Goal: Transaction & Acquisition: Subscribe to service/newsletter

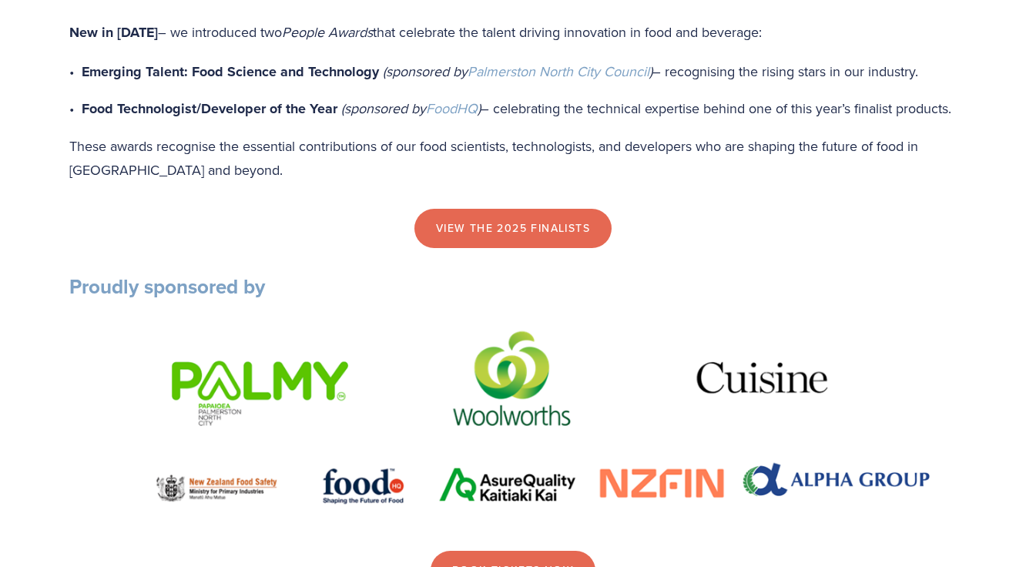
scroll to position [1660, 0]
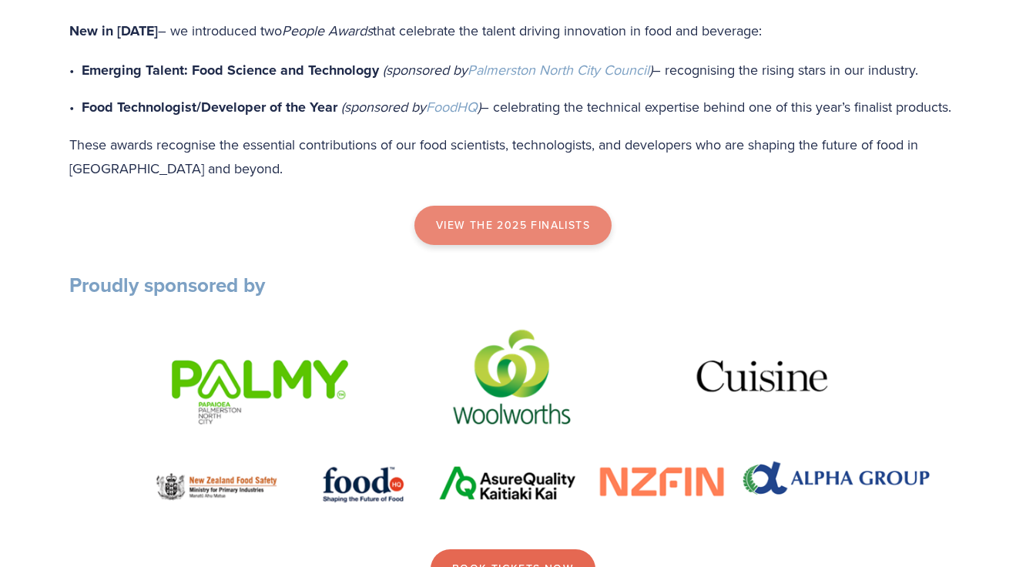
click at [457, 246] on link "view the 2025 finalists" at bounding box center [512, 226] width 197 height 40
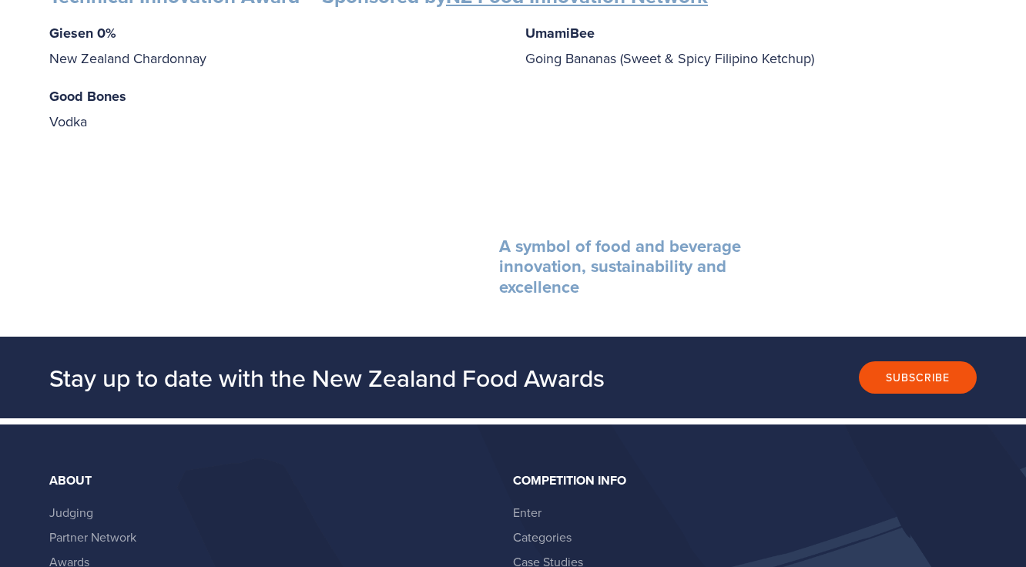
scroll to position [2750, 0]
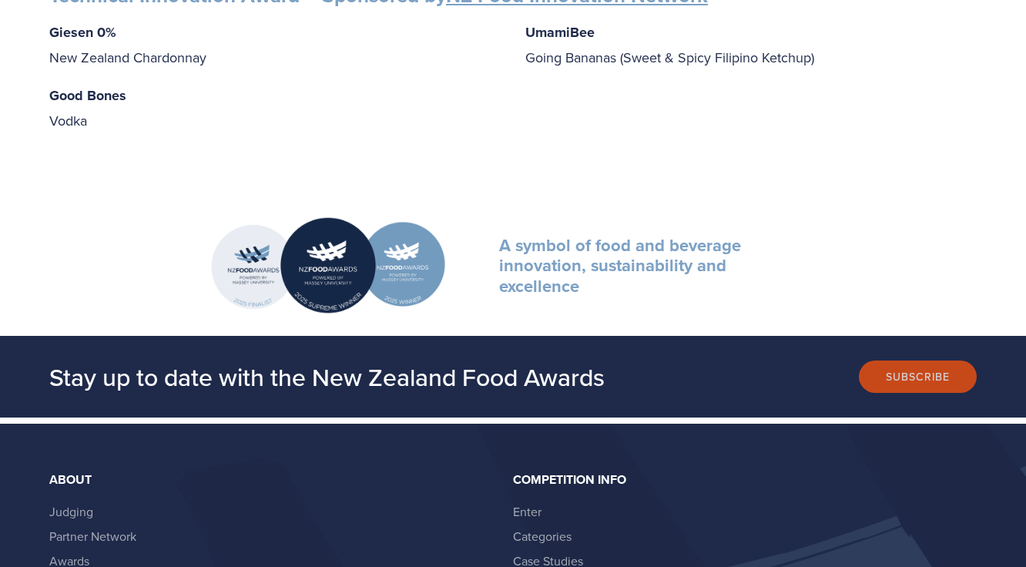
click at [895, 360] on button "Subscribe" at bounding box center [918, 376] width 118 height 32
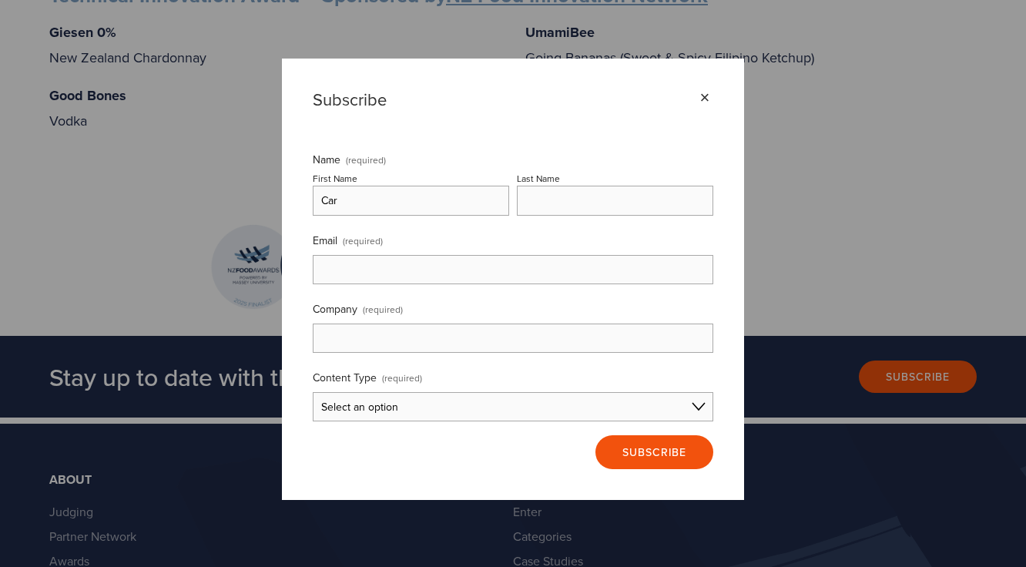
type input "[PERSON_NAME]"
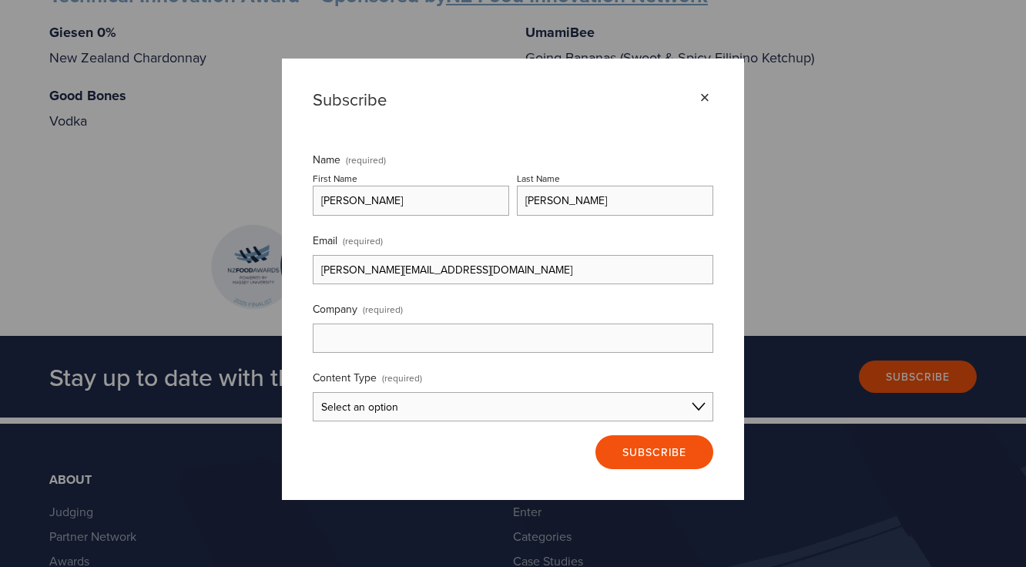
drag, startPoint x: 449, startPoint y: 271, endPoint x: 304, endPoint y: 263, distance: 145.0
type input "[EMAIL_ADDRESS][DOMAIN_NAME]"
type input "Yes! [GEOGRAPHIC_DATA]"
select select "Entrant Content"
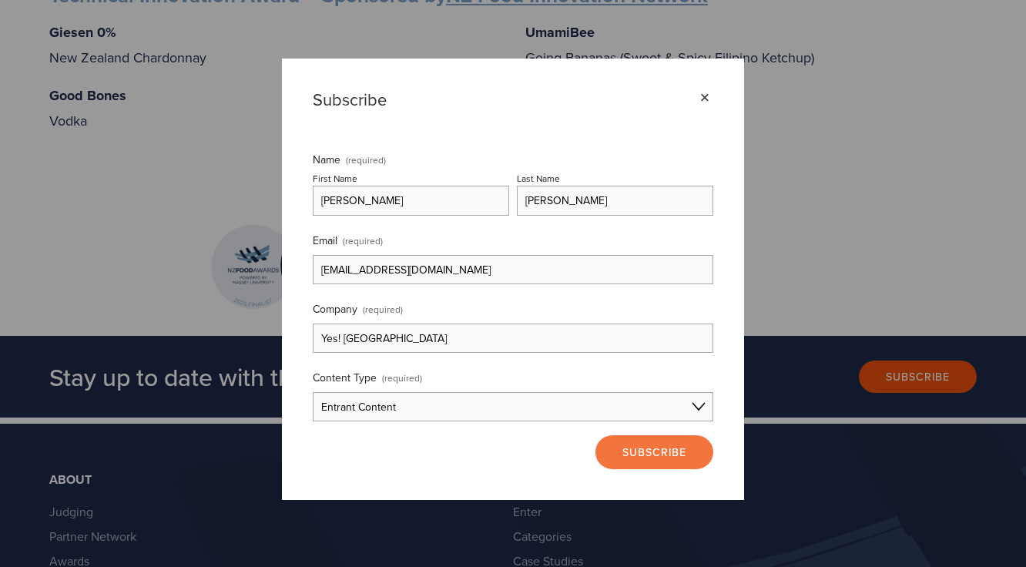
click at [632, 459] on span "Subscribe" at bounding box center [654, 451] width 64 height 15
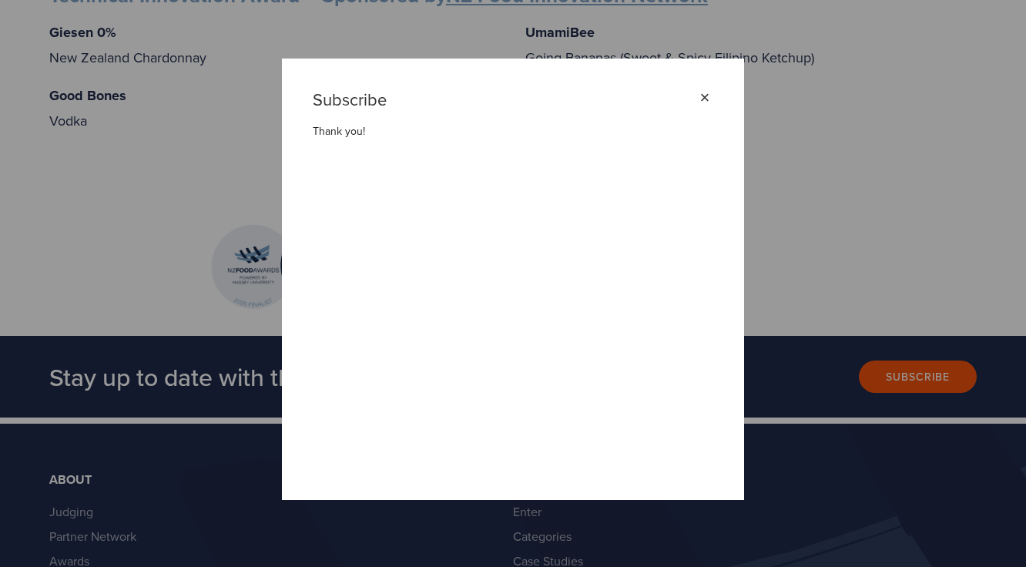
click at [707, 98] on div "×" at bounding box center [704, 97] width 17 height 17
